Goal: Task Accomplishment & Management: Use online tool/utility

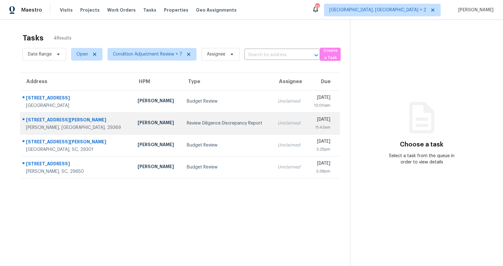
click at [68, 113] on td "[STREET_ADDRESS][PERSON_NAME][PERSON_NAME]" at bounding box center [76, 123] width 113 height 22
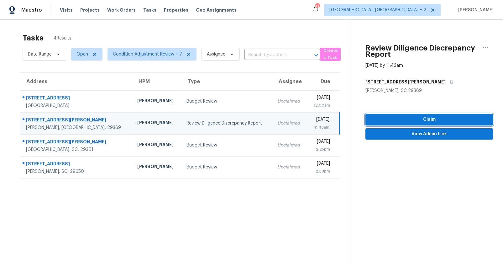
click at [444, 120] on span "Claim" at bounding box center [430, 120] width 118 height 8
click at [434, 132] on span "View Admin Link" at bounding box center [430, 134] width 118 height 8
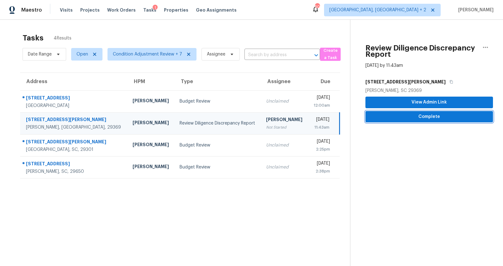
click at [374, 116] on span "Complete" at bounding box center [430, 117] width 118 height 8
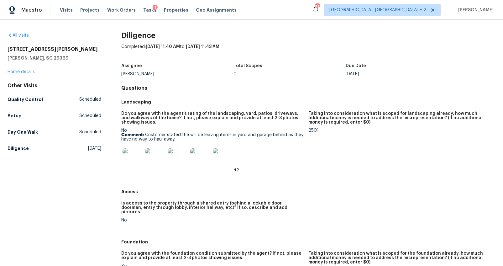
click at [127, 158] on img at bounding box center [133, 158] width 20 height 20
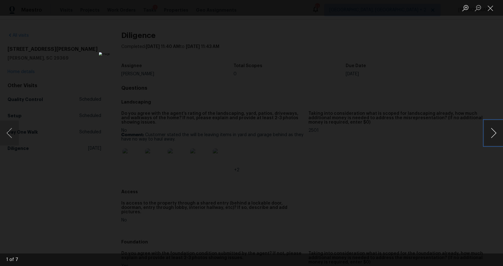
click at [498, 135] on button "Next image" at bounding box center [494, 132] width 19 height 25
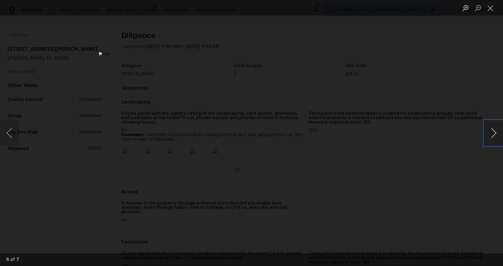
click at [498, 135] on button "Next image" at bounding box center [494, 132] width 19 height 25
click at [439, 120] on div "Lightbox" at bounding box center [251, 133] width 503 height 266
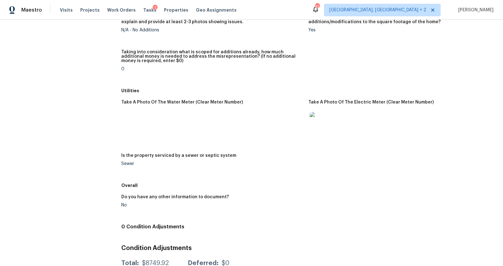
scroll to position [811, 0]
click at [315, 120] on img at bounding box center [320, 122] width 20 height 20
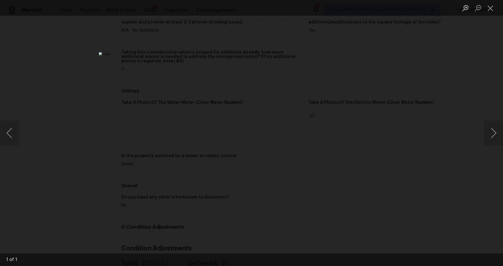
click at [435, 142] on div "Lightbox" at bounding box center [251, 133] width 503 height 266
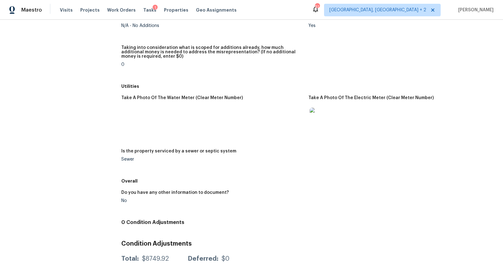
scroll to position [832, 0]
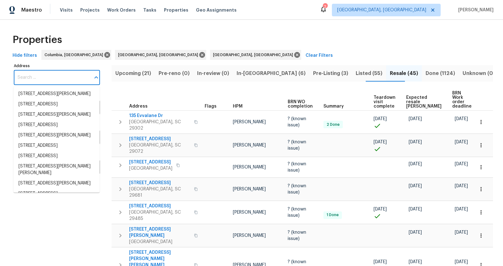
click at [55, 79] on input "Address" at bounding box center [52, 77] width 77 height 15
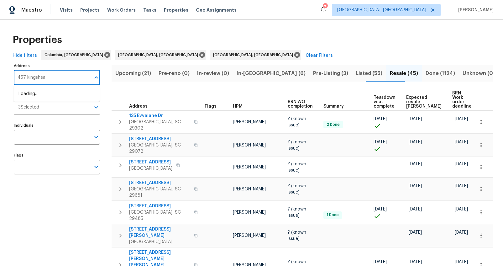
type input "457 kingshead"
click at [46, 97] on li "457 Kingshead Ct Irmo SC 29063" at bounding box center [56, 94] width 86 height 10
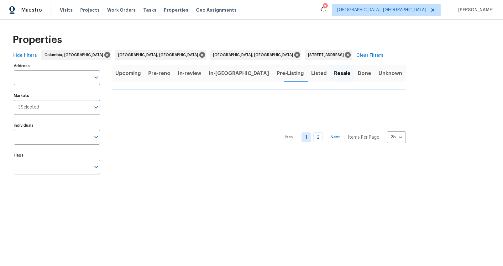
type input "457 Kingshead Ct Irmo SC 29063"
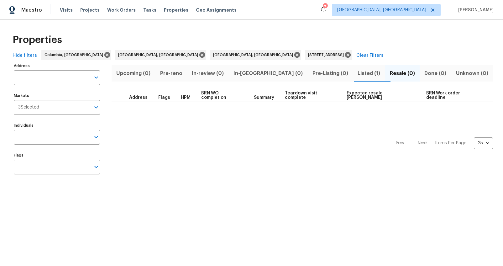
type input "457 Kingshead Ct Irmo SC 29063"
click at [361, 73] on span "Listed (1)" at bounding box center [373, 73] width 24 height 9
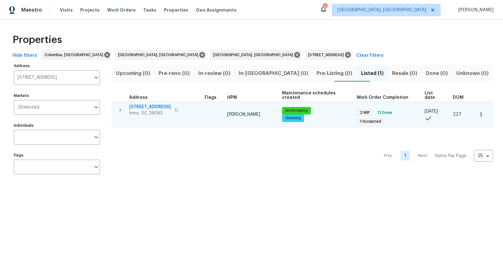
click at [163, 106] on span "[STREET_ADDRESS]" at bounding box center [150, 107] width 42 height 6
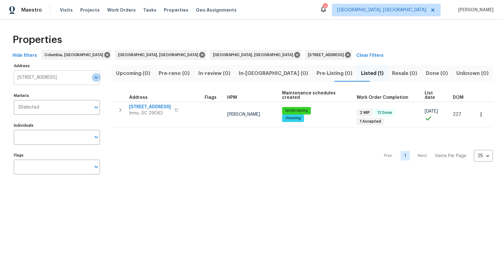
click at [92, 78] on button "Open" at bounding box center [96, 77] width 9 height 9
click at [22, 78] on input "150 beaver dam" at bounding box center [52, 77] width 77 height 15
type input "105 beaver dam"
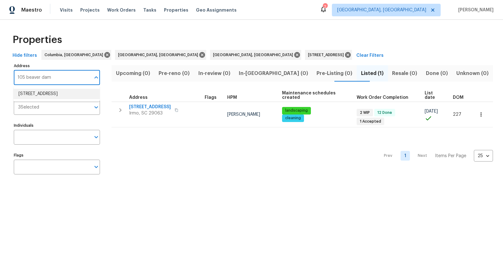
click at [78, 93] on li "105 Beaver Dam Rd Columbia SC 29223" at bounding box center [56, 94] width 86 height 10
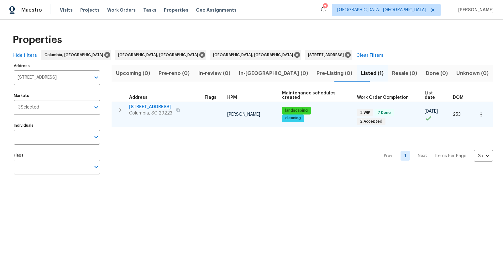
click at [152, 103] on td "105 Beaver Dam Rd Columbia, SC 29223" at bounding box center [157, 110] width 91 height 16
click at [151, 105] on span "105 Beaver Dam Rd" at bounding box center [150, 107] width 43 height 6
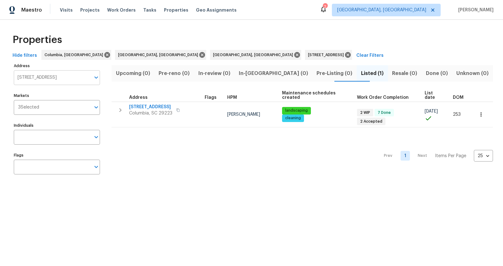
click at [33, 72] on input "105 Beaver Dam Rd Columbia SC 29223" at bounding box center [52, 77] width 77 height 15
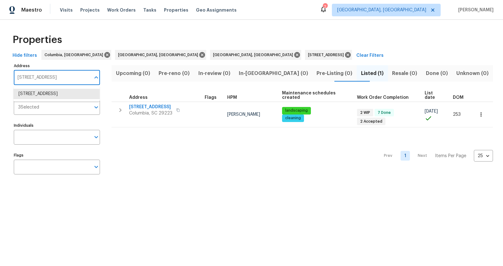
click at [33, 72] on input "105 Beaver Dam Rd Columbia SC 29223" at bounding box center [52, 77] width 77 height 15
type input "457 kingshead"
click at [30, 95] on li "457 Kingshead Ct Irmo SC 29063" at bounding box center [56, 94] width 86 height 10
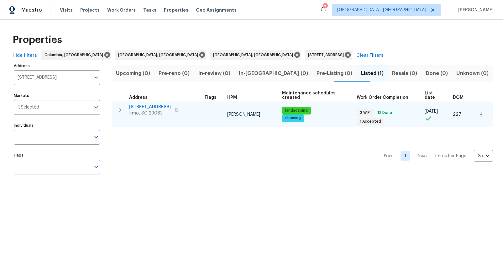
click at [137, 106] on span "457 Kingshead Ct" at bounding box center [150, 107] width 42 height 6
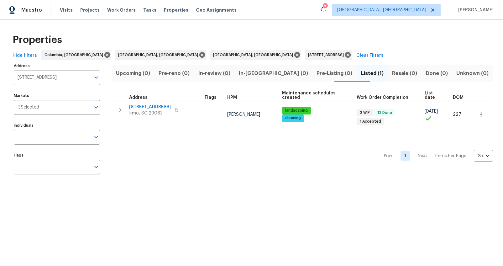
click at [82, 79] on input "457 Kingshead Ct Irmo SC 29063" at bounding box center [52, 77] width 77 height 15
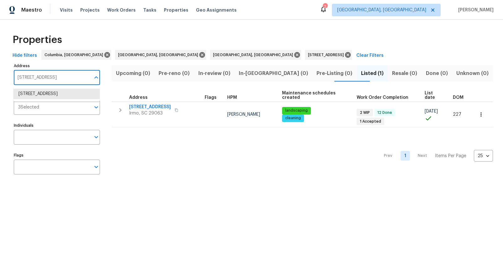
click at [82, 79] on input "457 Kingshead Ct Irmo SC 29063" at bounding box center [52, 77] width 77 height 15
type input "873 sunseeker"
click at [73, 95] on li "873 Sunseeker Dr Chapin SC 29036" at bounding box center [56, 97] width 86 height 17
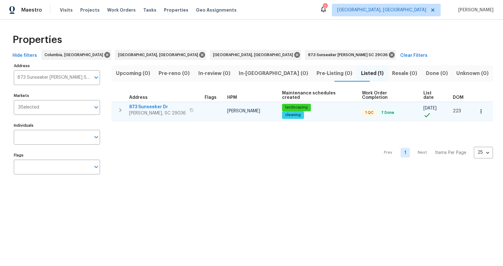
click at [132, 105] on span "873 Sunseeker Dr" at bounding box center [157, 107] width 57 height 6
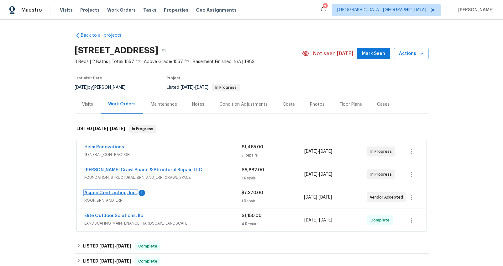
click at [122, 195] on link "Aspen Contracting, Inc." at bounding box center [110, 193] width 53 height 4
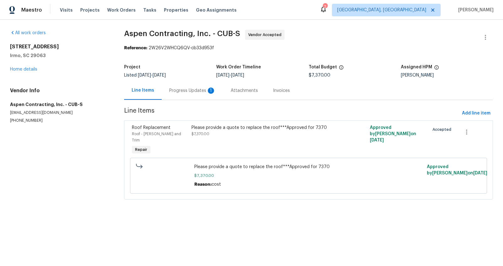
click at [175, 93] on div "Progress Updates 1" at bounding box center [192, 91] width 46 height 6
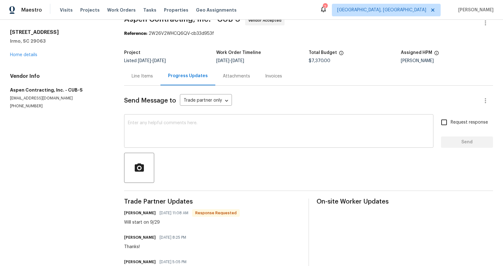
scroll to position [51, 0]
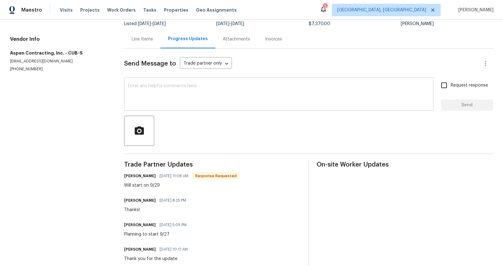
click at [173, 99] on textarea at bounding box center [279, 95] width 302 height 22
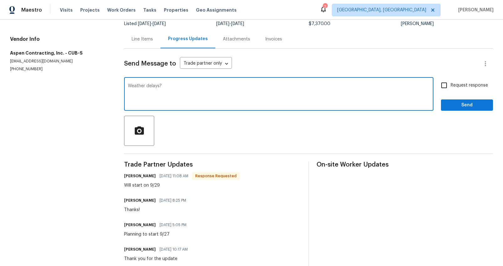
type textarea "Weather delays?"
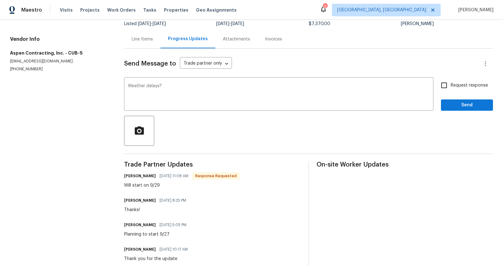
click at [458, 90] on label "Request response" at bounding box center [463, 85] width 51 height 13
click at [451, 90] on input "Request response" at bounding box center [444, 85] width 13 height 13
checkbox input "true"
click at [458, 102] on span "Send" at bounding box center [467, 105] width 42 height 8
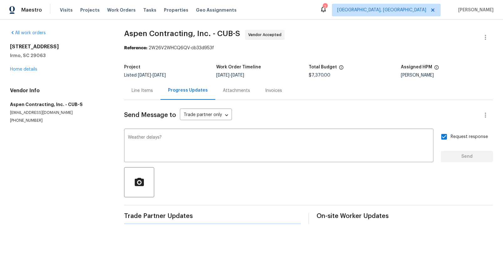
scroll to position [0, 0]
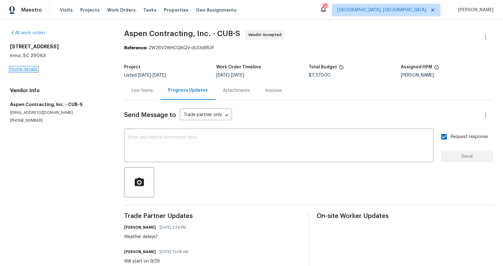
click at [20, 71] on link "Home details" at bounding box center [23, 69] width 27 height 4
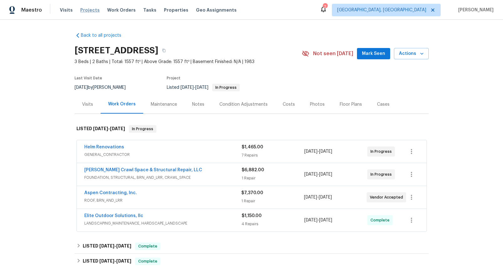
click at [86, 7] on span "Projects" at bounding box center [89, 10] width 19 height 6
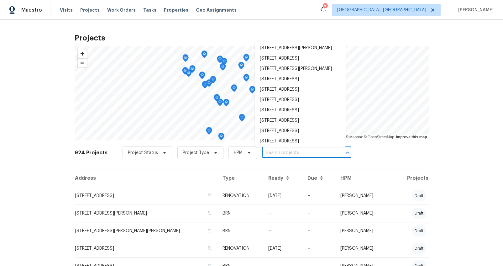
click at [276, 150] on input "text" at bounding box center [298, 153] width 72 height 10
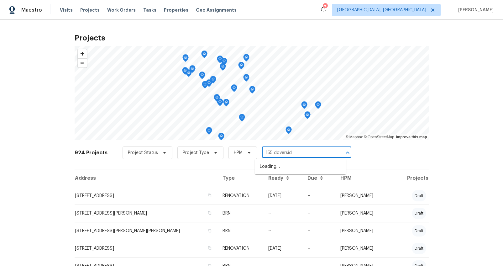
type input "155 doverside"
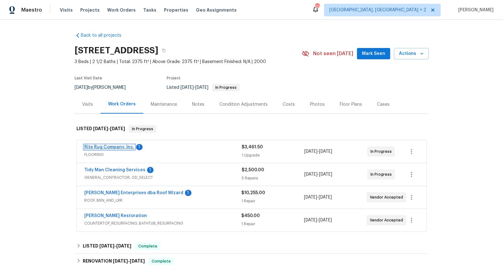
click at [122, 146] on link "Rite Rug Company, Inc." at bounding box center [109, 147] width 50 height 4
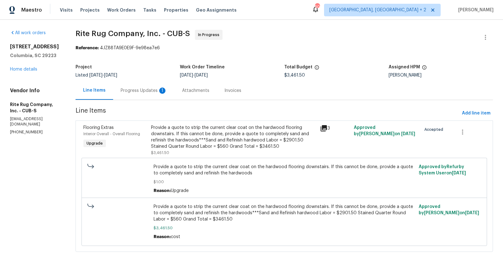
click at [150, 90] on div "Progress Updates 1" at bounding box center [144, 91] width 46 height 6
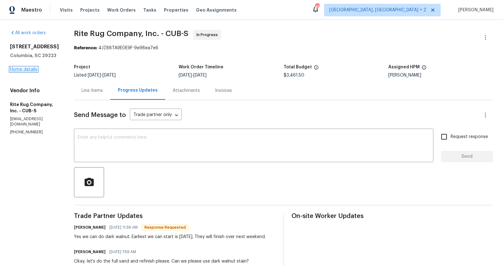
click at [30, 70] on link "Home details" at bounding box center [23, 69] width 27 height 4
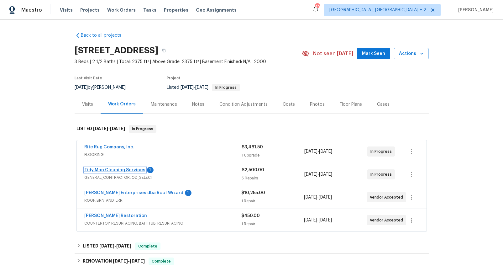
click at [103, 170] on link "Tidy Man Cleaning Services" at bounding box center [114, 170] width 61 height 4
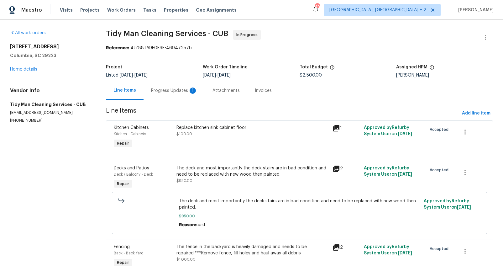
click at [165, 93] on div "Progress Updates 1" at bounding box center [174, 91] width 46 height 6
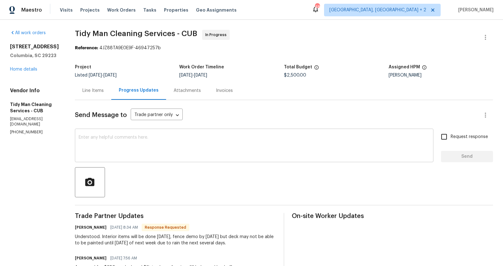
click at [174, 135] on div "x ​" at bounding box center [254, 146] width 359 height 32
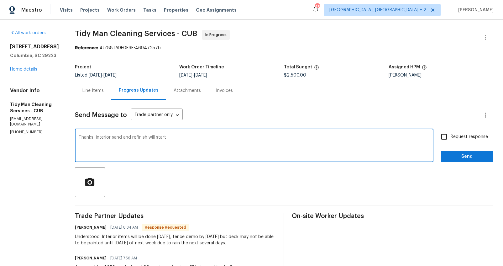
type textarea "Thanks, interior sand and refinish will start"
click at [33, 67] on link "Home details" at bounding box center [23, 69] width 27 height 4
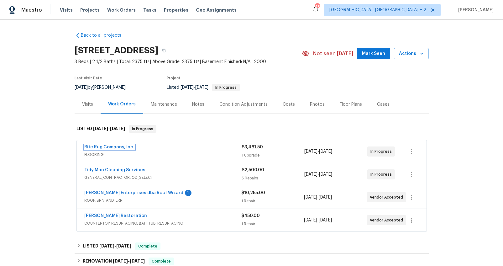
click at [120, 148] on link "Rite Rug Company, Inc." at bounding box center [109, 147] width 50 height 4
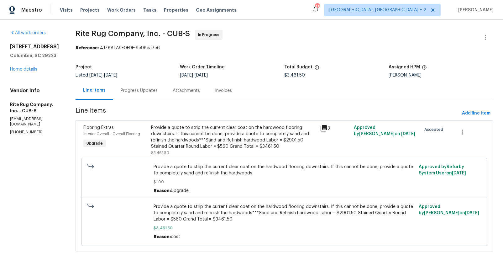
click at [158, 86] on div "Progress Updates" at bounding box center [139, 90] width 52 height 19
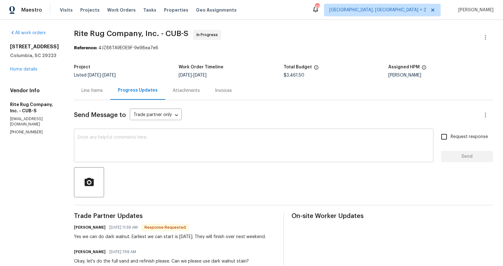
click at [205, 143] on textarea at bounding box center [254, 146] width 352 height 22
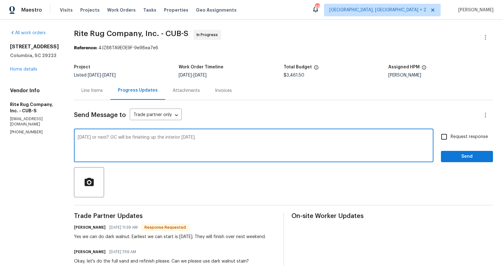
type textarea "This Thursday or next? GC will be finishing up the interior today."
click at [457, 138] on span "Request response" at bounding box center [469, 137] width 37 height 7
click at [451, 138] on input "Request response" at bounding box center [444, 136] width 13 height 13
checkbox input "true"
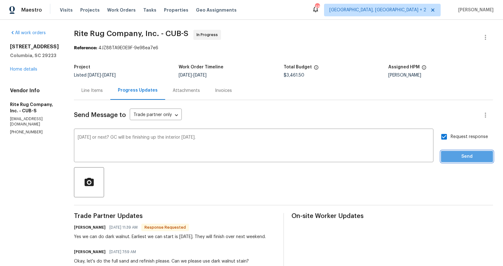
click at [456, 154] on span "Send" at bounding box center [467, 157] width 42 height 8
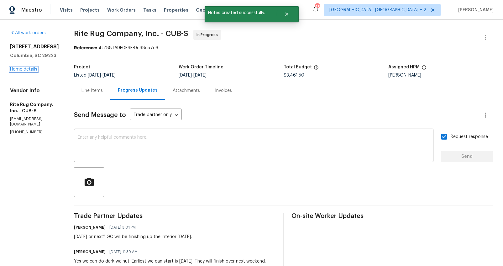
click at [30, 68] on link "Home details" at bounding box center [23, 69] width 27 height 4
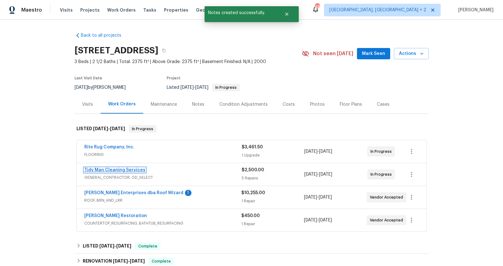
click at [108, 168] on link "Tidy Man Cleaning Services" at bounding box center [114, 170] width 61 height 4
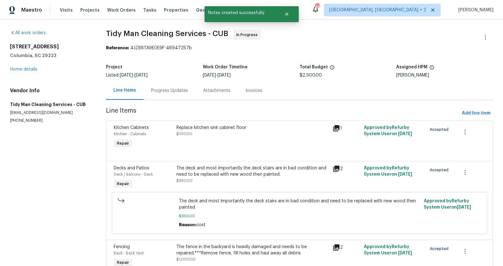
click at [168, 96] on div "Progress Updates" at bounding box center [170, 90] width 52 height 19
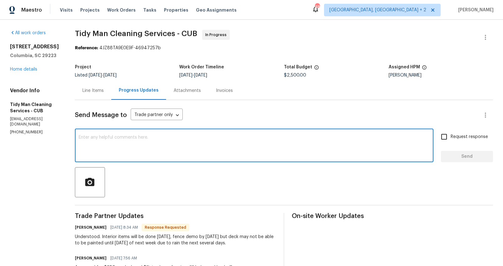
click at [178, 155] on textarea at bounding box center [254, 146] width 351 height 22
type textarea "Sounds good, thank you for the update"
click at [451, 134] on span "Request response" at bounding box center [469, 137] width 37 height 7
click at [447, 134] on input "Request response" at bounding box center [444, 136] width 13 height 13
checkbox input "true"
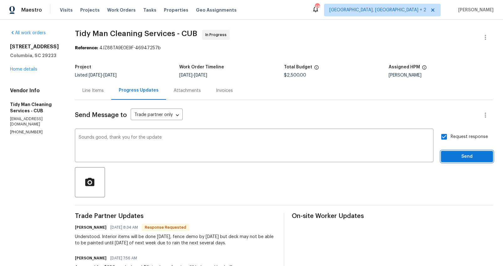
click at [449, 151] on button "Send" at bounding box center [467, 157] width 52 height 12
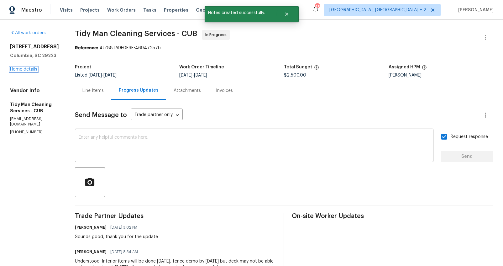
click at [35, 69] on link "Home details" at bounding box center [23, 69] width 27 height 4
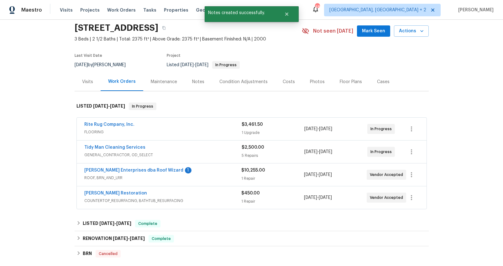
scroll to position [20, 0]
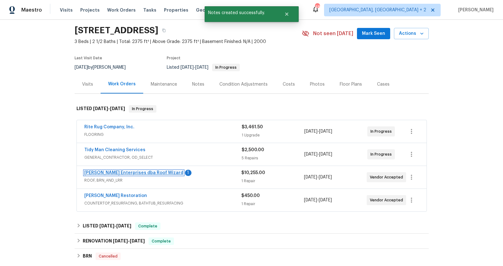
click at [145, 171] on link "Nordman Enterprises dba Roof Wizard" at bounding box center [133, 173] width 99 height 4
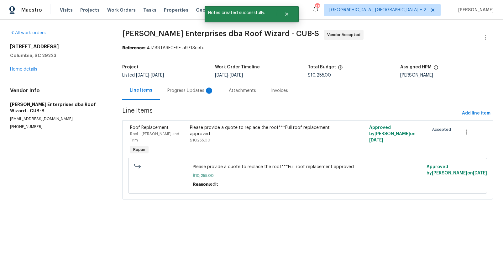
click at [168, 92] on div "Progress Updates 1" at bounding box center [190, 91] width 46 height 6
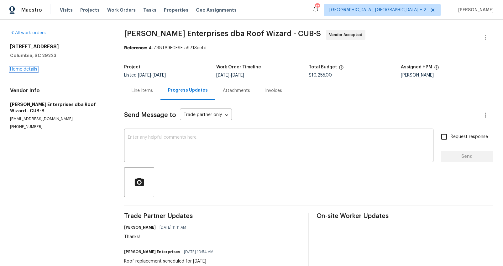
click at [21, 68] on link "Home details" at bounding box center [23, 69] width 27 height 4
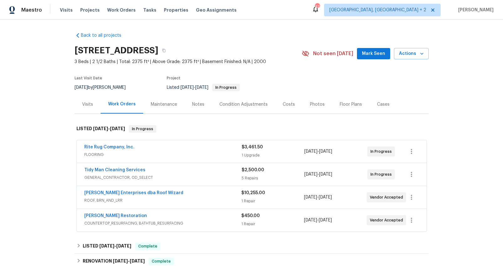
click at [192, 104] on div "Notes" at bounding box center [198, 104] width 12 height 6
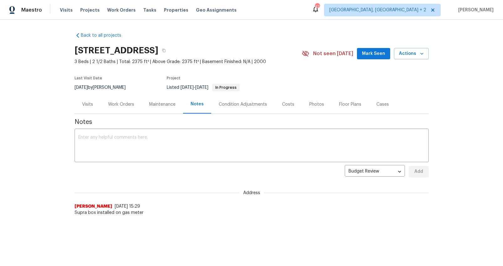
click at [118, 102] on div "Work Orders" at bounding box center [121, 104] width 26 height 6
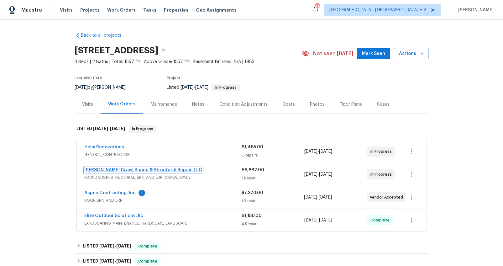
click at [123, 170] on link "[PERSON_NAME] Crawl Space & Structural Repair, LLC" at bounding box center [143, 170] width 118 height 4
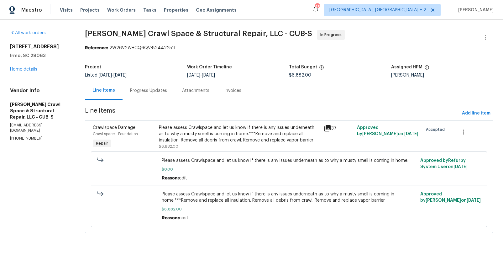
click at [159, 93] on div "Progress Updates" at bounding box center [148, 91] width 37 height 6
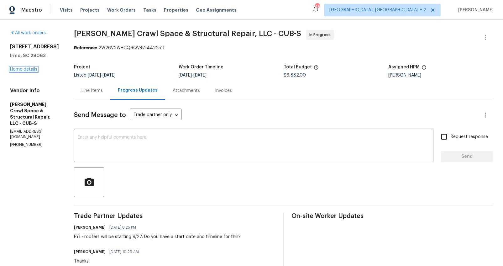
click at [29, 69] on link "Home details" at bounding box center [23, 69] width 27 height 4
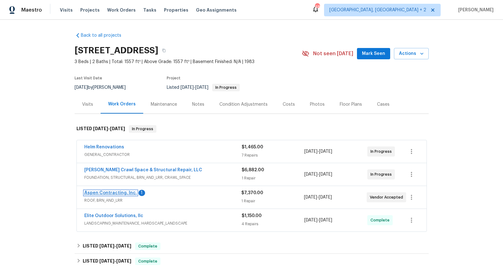
click at [114, 192] on link "Aspen Contracting, Inc." at bounding box center [110, 193] width 53 height 4
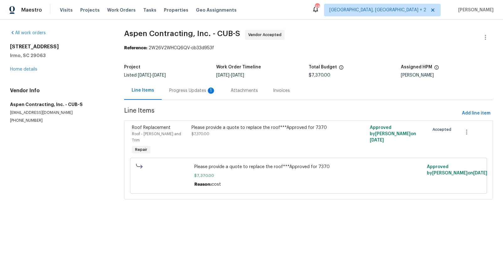
click at [168, 93] on div "Progress Updates 1" at bounding box center [192, 90] width 61 height 19
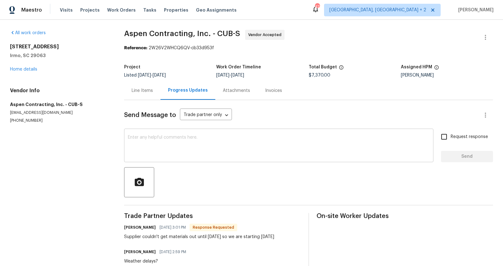
click at [169, 142] on textarea at bounding box center [279, 146] width 302 height 22
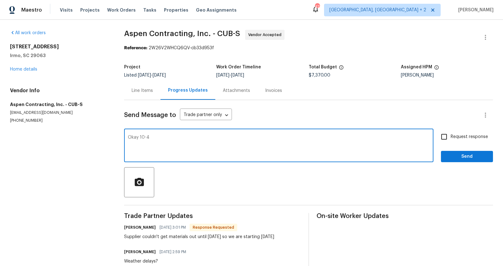
type textarea "Okay 10-4"
click at [465, 136] on span "Request response" at bounding box center [469, 137] width 37 height 7
click at [451, 136] on input "Request response" at bounding box center [444, 136] width 13 height 13
checkbox input "true"
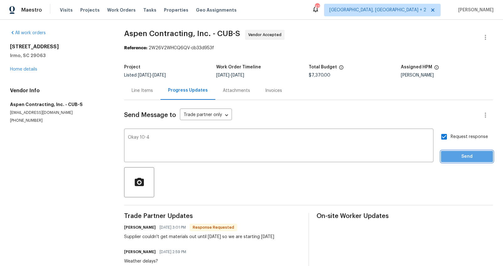
click at [464, 156] on span "Send" at bounding box center [467, 157] width 42 height 8
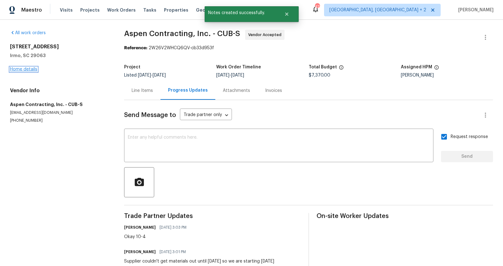
click at [34, 69] on link "Home details" at bounding box center [23, 69] width 27 height 4
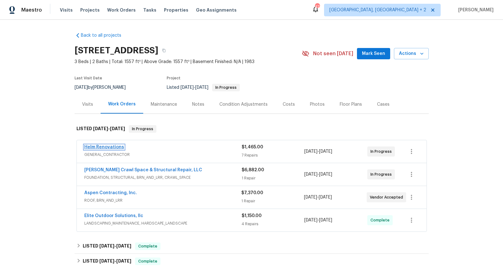
click at [101, 146] on link "Helm Renovations" at bounding box center [104, 147] width 40 height 4
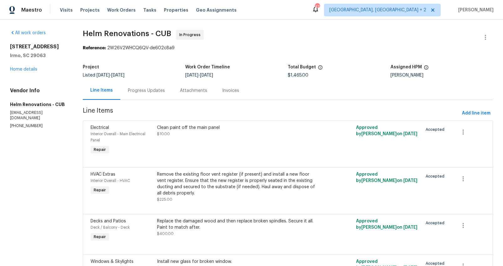
click at [155, 95] on div "Progress Updates" at bounding box center [146, 90] width 52 height 19
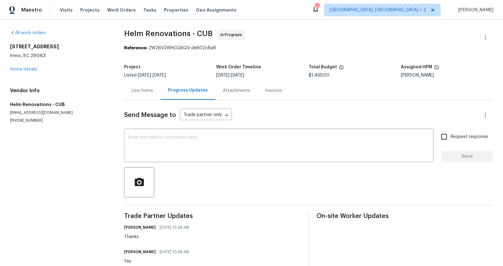
click at [33, 72] on div "457 Kingshead Ct Irmo, SC 29063 Home details" at bounding box center [59, 58] width 99 height 29
click at [33, 70] on link "Home details" at bounding box center [23, 69] width 27 height 4
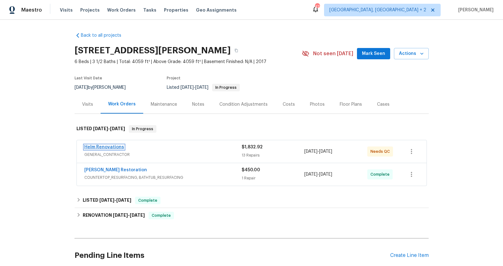
click at [111, 146] on link "Helm Renovations" at bounding box center [104, 147] width 40 height 4
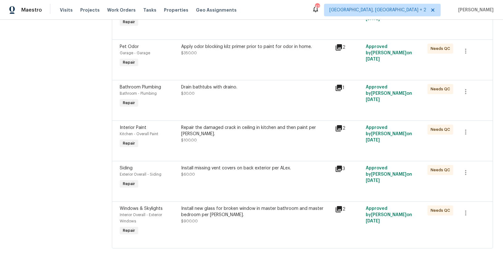
scroll to position [428, 0]
click at [230, 138] on div "Repair the damaged crack in ceiling in kitchen and then paint per Alex. $100.00" at bounding box center [256, 137] width 154 height 29
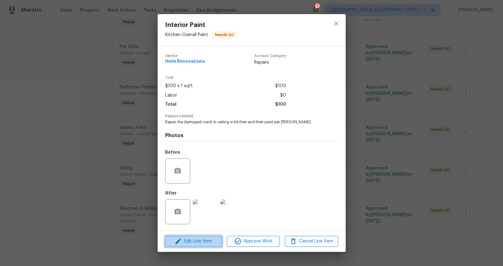
click at [206, 238] on span "Edit Line Item" at bounding box center [193, 241] width 53 height 8
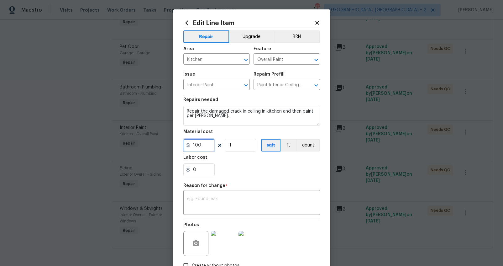
drag, startPoint x: 204, startPoint y: 151, endPoint x: 175, endPoint y: 145, distance: 29.7
click at [175, 146] on div "Edit Line Item Repair Upgrade BRN Area Kitchen ​ Feature Overall Paint ​ Issue …" at bounding box center [251, 154] width 157 height 290
type input "450"
click at [226, 208] on textarea at bounding box center [251, 203] width 129 height 13
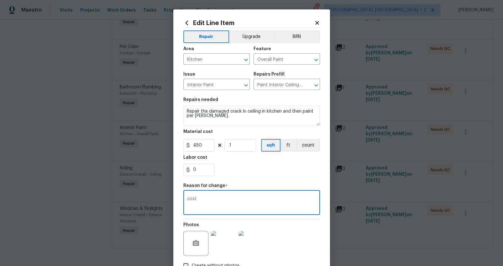
scroll to position [43, 0]
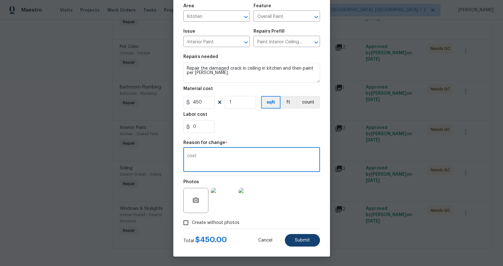
type textarea "cost"
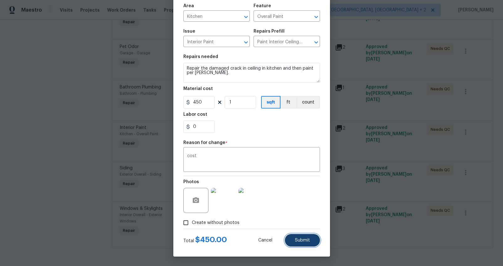
click at [298, 236] on button "Submit" at bounding box center [302, 240] width 35 height 13
type input "100"
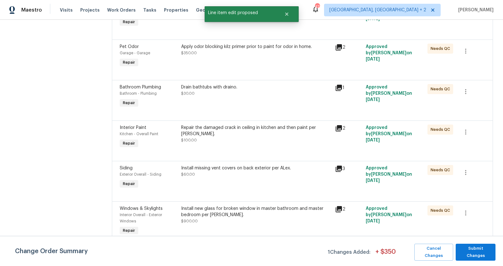
scroll to position [0, 0]
click at [488, 255] on button "Submit Changes" at bounding box center [476, 252] width 40 height 17
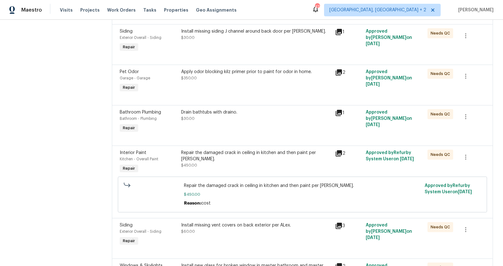
scroll to position [461, 0]
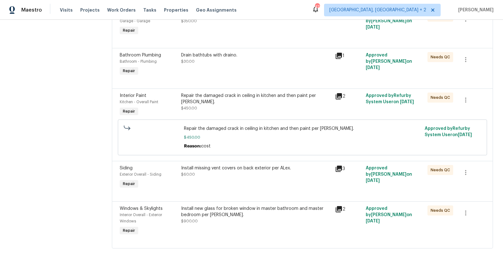
click at [237, 209] on div "Install new glass for broken window in master bathroom and master bedroom per A…" at bounding box center [256, 211] width 150 height 13
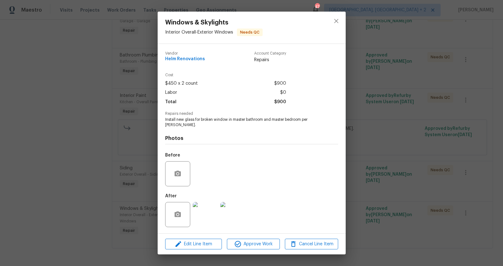
click at [205, 213] on img at bounding box center [205, 214] width 25 height 25
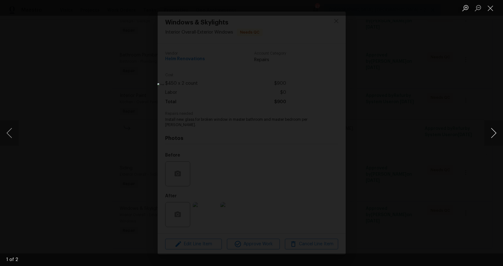
click at [492, 132] on button "Next image" at bounding box center [494, 132] width 19 height 25
click at [456, 177] on div "Lightbox" at bounding box center [251, 133] width 503 height 266
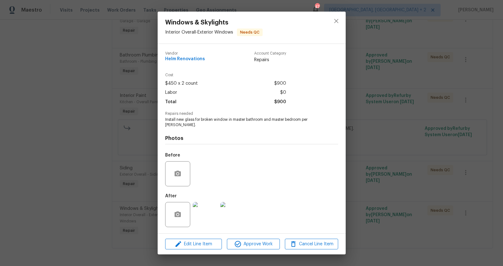
click at [456, 177] on div "Windows & Skylights Interior Overall - Exterior Windows Needs QC Vendor Helm Re…" at bounding box center [251, 133] width 503 height 266
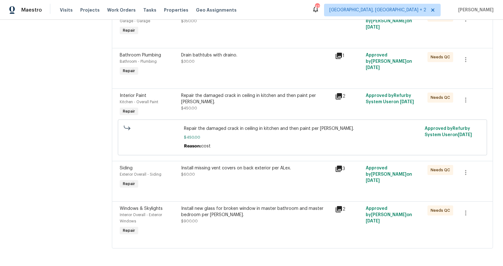
click at [256, 168] on div "Install missing vent covers on back exterior per ALex. $60.00" at bounding box center [256, 171] width 150 height 13
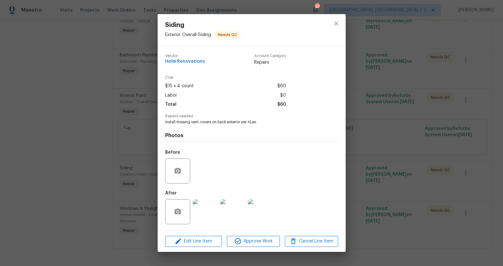
click at [205, 211] on img at bounding box center [205, 211] width 25 height 25
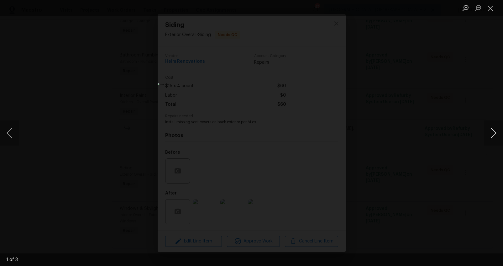
click at [488, 135] on button "Next image" at bounding box center [494, 132] width 19 height 25
click at [433, 159] on div "Lightbox" at bounding box center [251, 133] width 503 height 266
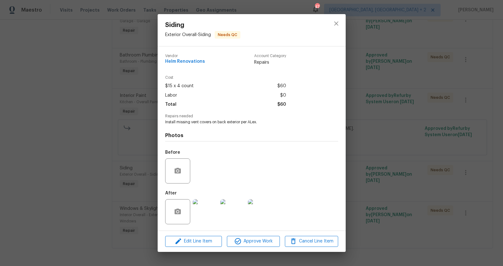
click at [391, 135] on div "Siding Exterior Overall - Siding Needs QC Vendor Helm Renovations Account Categ…" at bounding box center [251, 133] width 503 height 266
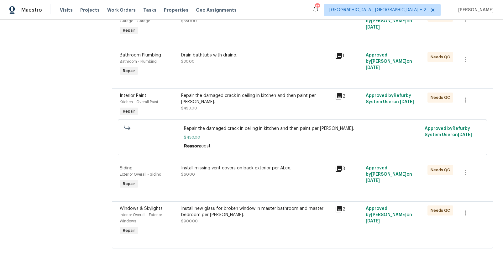
scroll to position [408, 0]
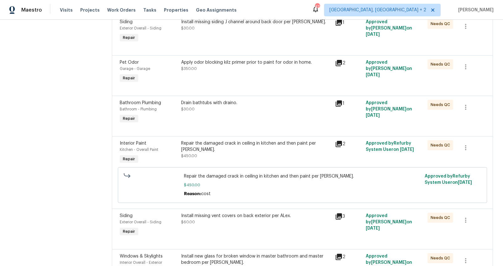
click at [221, 150] on div "Repair the damaged crack in ceiling in kitchen and then paint per Alex. $450.00" at bounding box center [256, 149] width 150 height 19
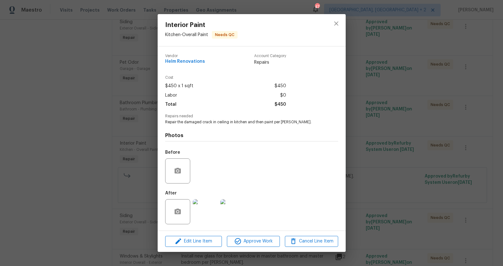
click at [203, 211] on img at bounding box center [205, 211] width 25 height 25
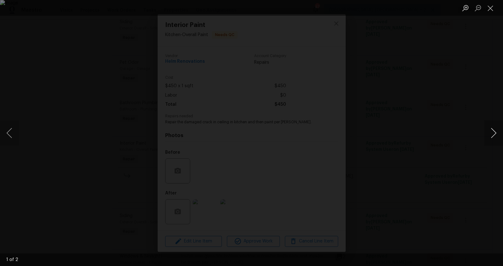
click at [487, 139] on button "Next image" at bounding box center [494, 132] width 19 height 25
click at [465, 158] on div "Lightbox" at bounding box center [251, 133] width 503 height 266
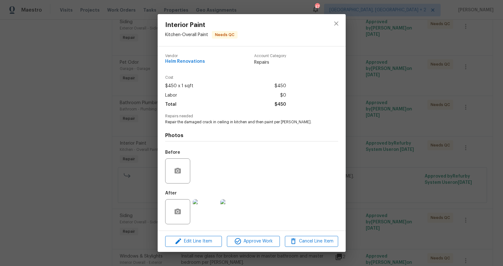
click at [391, 147] on div "Interior Paint Kitchen - Overall Paint Needs QC Vendor Helm Renovations Account…" at bounding box center [251, 133] width 503 height 266
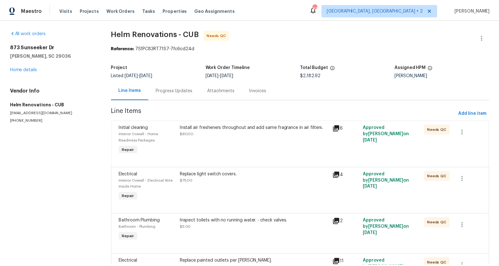
scroll to position [0, 0]
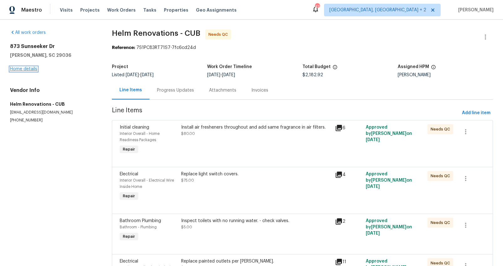
click at [27, 67] on link "Home details" at bounding box center [23, 69] width 27 height 4
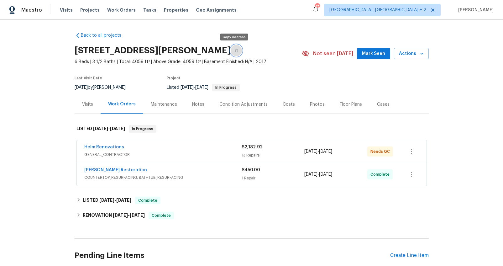
click at [235, 50] on icon "button" at bounding box center [237, 51] width 4 height 4
click at [80, 108] on div "Visits" at bounding box center [88, 104] width 26 height 19
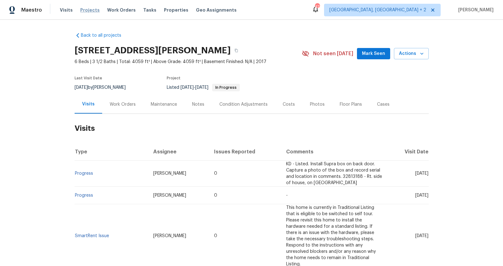
click at [87, 9] on span "Projects" at bounding box center [89, 10] width 19 height 6
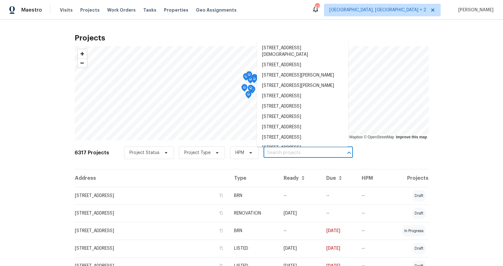
click at [271, 152] on input "text" at bounding box center [300, 153] width 72 height 10
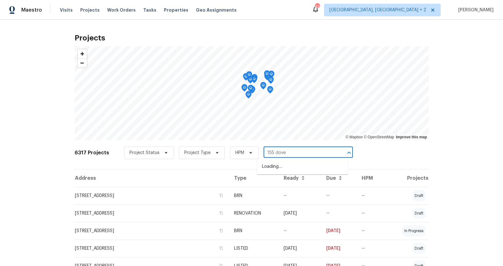
type input "155 dover"
click at [279, 164] on li "155 Doverside Dr, Columbia, SC 29212" at bounding box center [302, 167] width 91 height 10
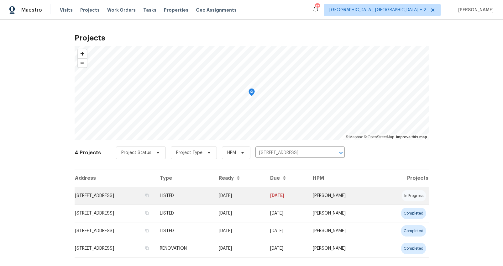
click at [144, 191] on td "155 Doverside Dr, Columbia, SC 29212" at bounding box center [115, 196] width 80 height 18
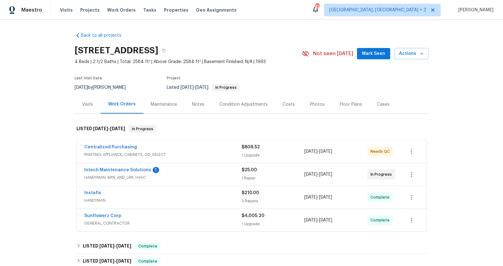
click at [84, 105] on div "Visits" at bounding box center [87, 104] width 11 height 6
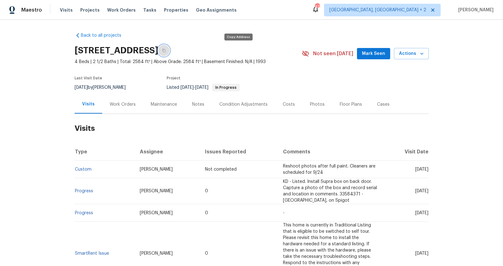
click at [166, 50] on icon "button" at bounding box center [163, 50] width 3 height 3
click at [195, 104] on div "Notes" at bounding box center [198, 104] width 12 height 6
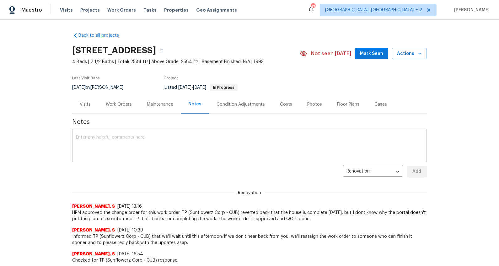
click at [170, 140] on textarea at bounding box center [249, 146] width 347 height 22
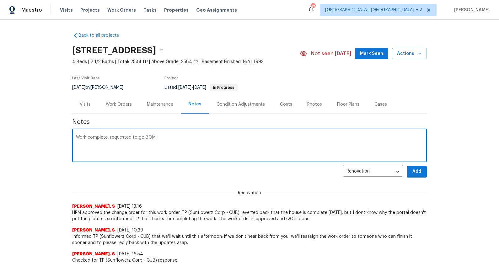
paste textarea "https://opendoor.slack.com/archives/CDV4TEJQM/p1758827294431679"
type textarea "Work complete, requested to go BOM: https://opendoor.slack.com/archives/CDV4TEJ…"
click at [412, 174] on span "Add" at bounding box center [417, 172] width 10 height 8
